Goal: Information Seeking & Learning: Learn about a topic

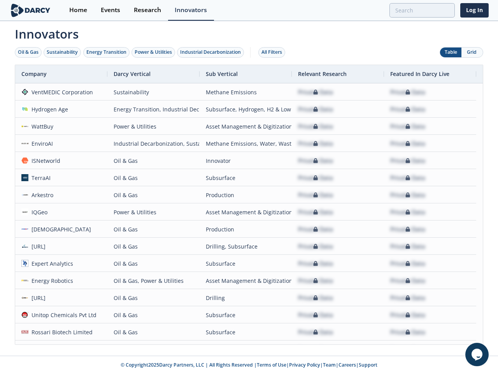
click at [28, 52] on div "Oil & Gas" at bounding box center [28, 52] width 21 height 7
click at [63, 52] on div "Sustainability" at bounding box center [62, 52] width 31 height 7
click at [107, 52] on div "Energy Transition" at bounding box center [106, 52] width 40 height 7
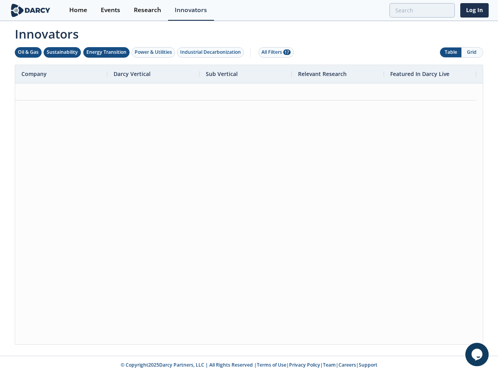
click at [154, 52] on div "Power & Utilities" at bounding box center [153, 52] width 37 height 7
click at [212, 52] on div "Industrial Decarbonization" at bounding box center [210, 52] width 61 height 7
click at [274, 52] on div "All Filters 28" at bounding box center [276, 52] width 29 height 7
